Goal: Find specific fact: Find specific fact

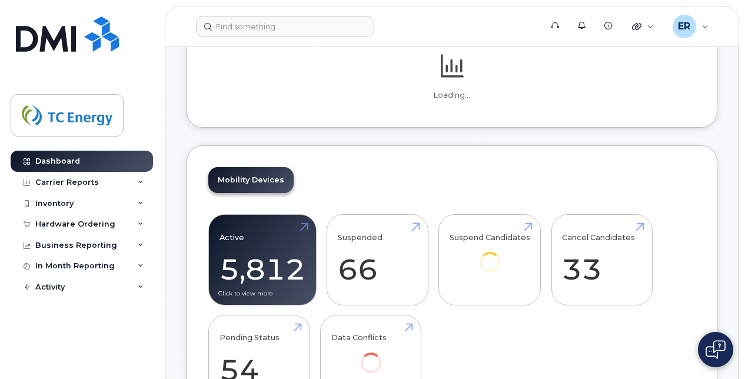
scroll to position [200, 0]
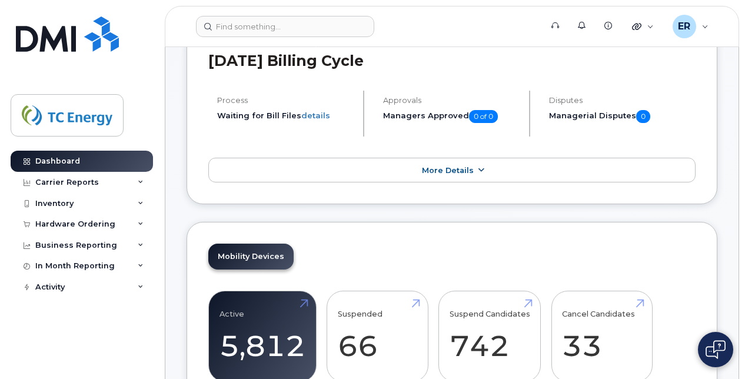
click at [316, 166] on link "More Details" at bounding box center [451, 170] width 487 height 25
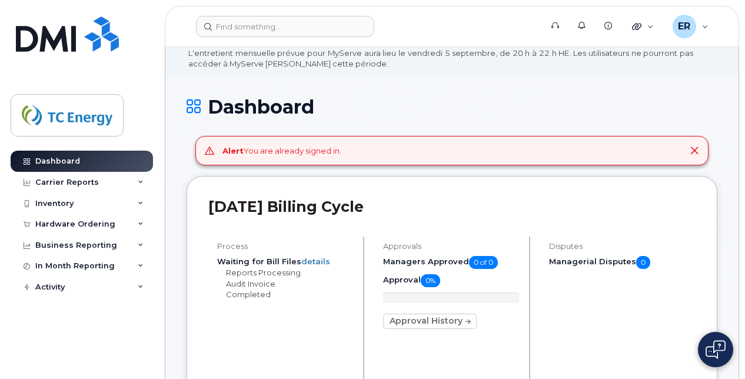
scroll to position [0, 0]
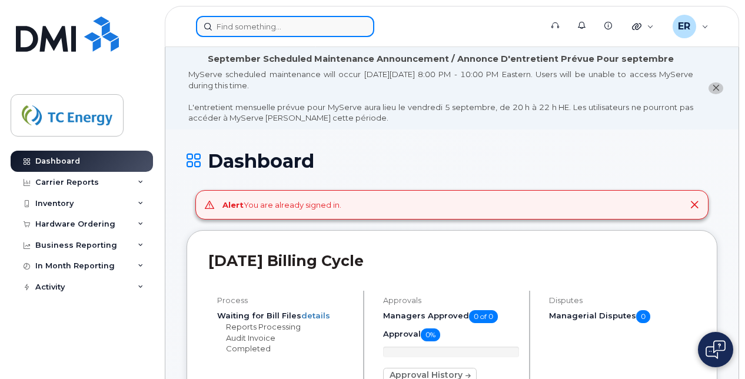
click at [299, 27] on input at bounding box center [285, 26] width 178 height 21
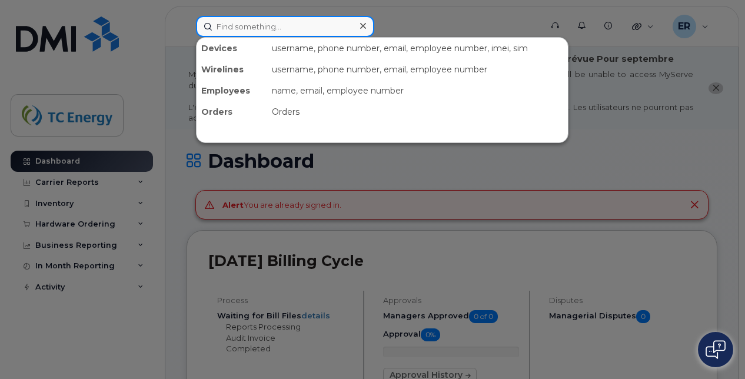
paste input "55 8047 6447"
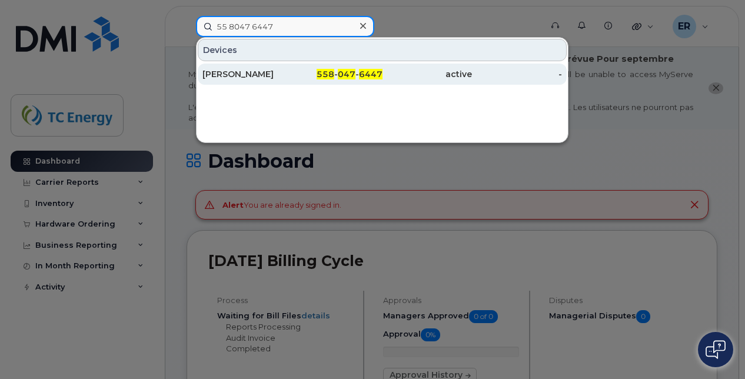
type input "55 8047 6447"
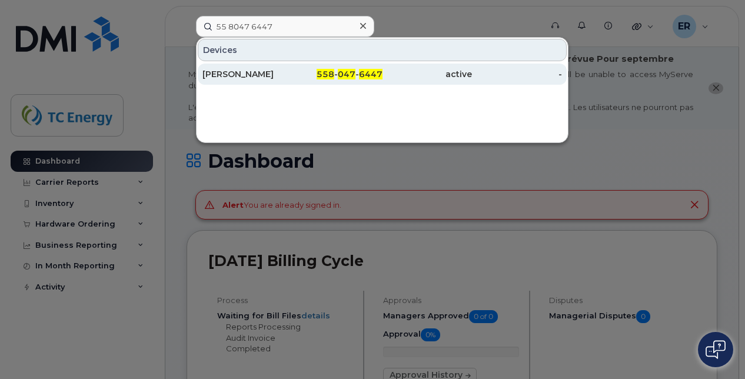
click at [259, 75] on div "[PERSON_NAME]" at bounding box center [247, 74] width 90 height 12
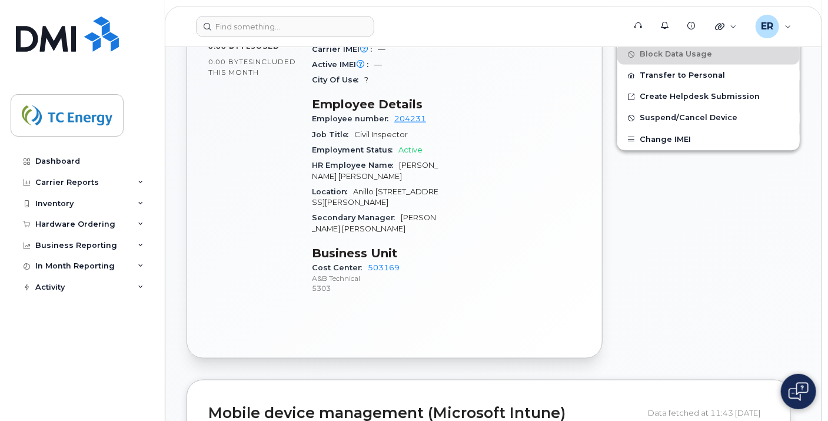
scroll to position [261, 0]
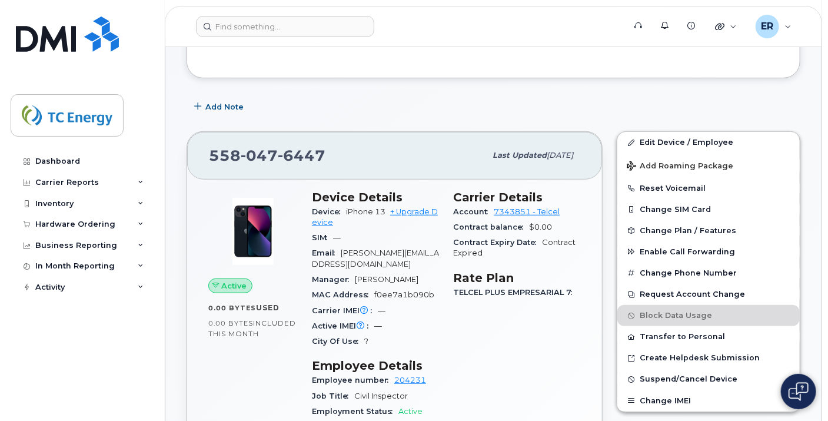
drag, startPoint x: 334, startPoint y: 166, endPoint x: 330, endPoint y: 158, distance: 9.0
click at [329, 159] on div "558 047 6447" at bounding box center [347, 155] width 276 height 25
drag, startPoint x: 326, startPoint y: 149, endPoint x: 206, endPoint y: 152, distance: 120.6
click at [205, 149] on div "558 047 6447 Last updated [DATE]" at bounding box center [394, 155] width 415 height 47
copy span "558 047 6447"
